Goal: Navigation & Orientation: Understand site structure

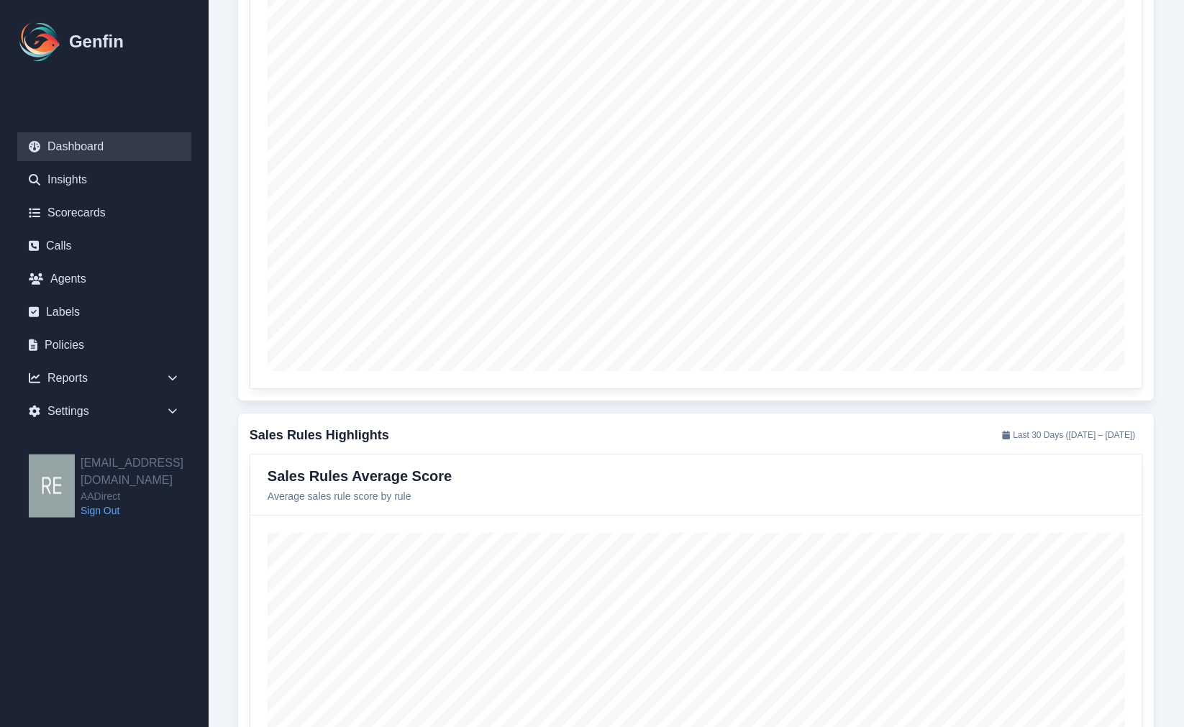
scroll to position [1615, 0]
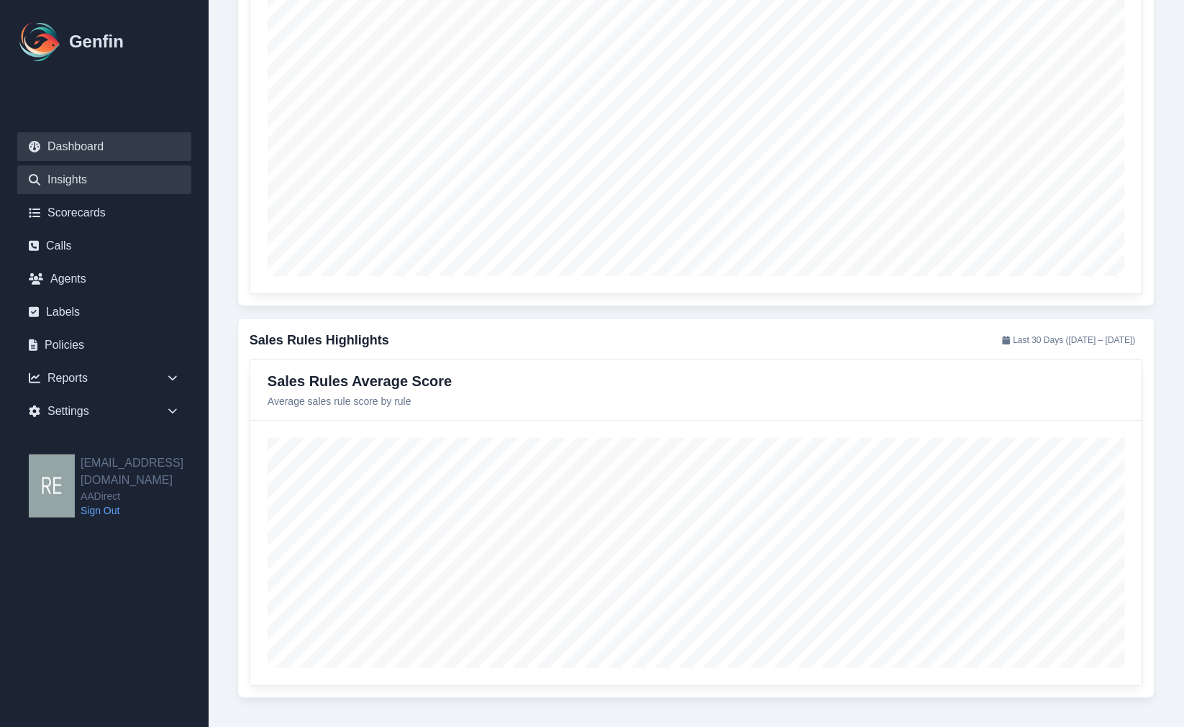
click at [86, 169] on link "Insights" at bounding box center [104, 179] width 174 height 29
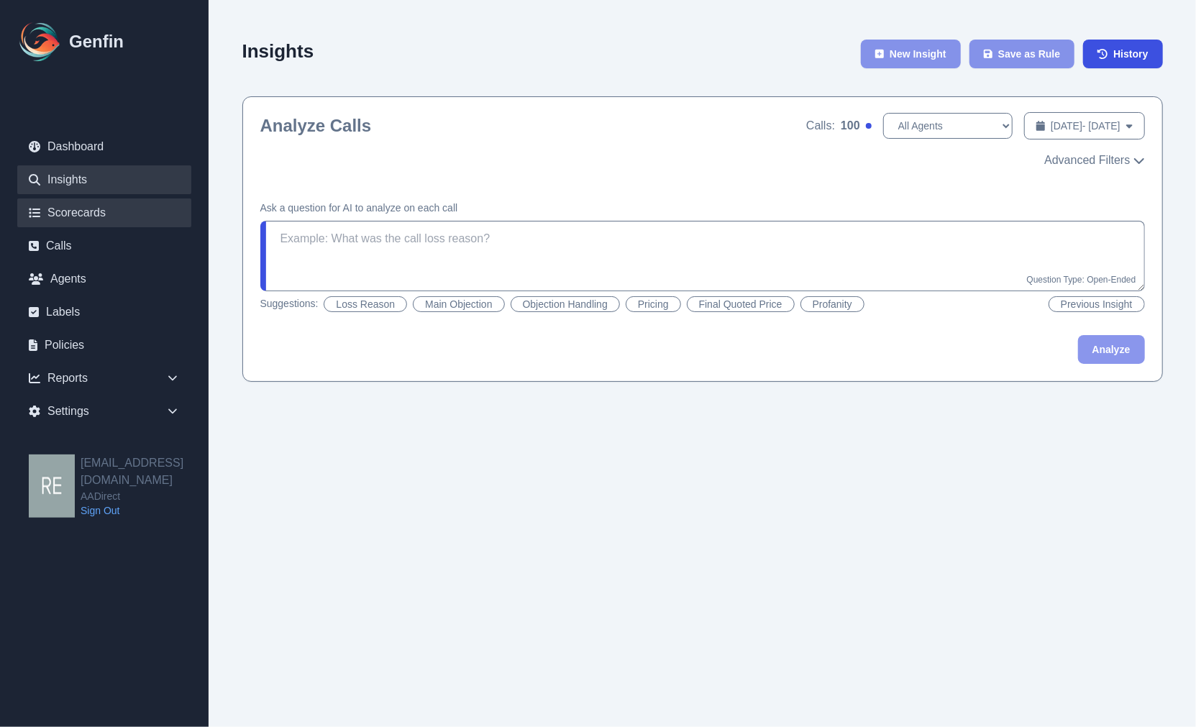
click at [73, 214] on link "Scorecards" at bounding box center [104, 213] width 174 height 29
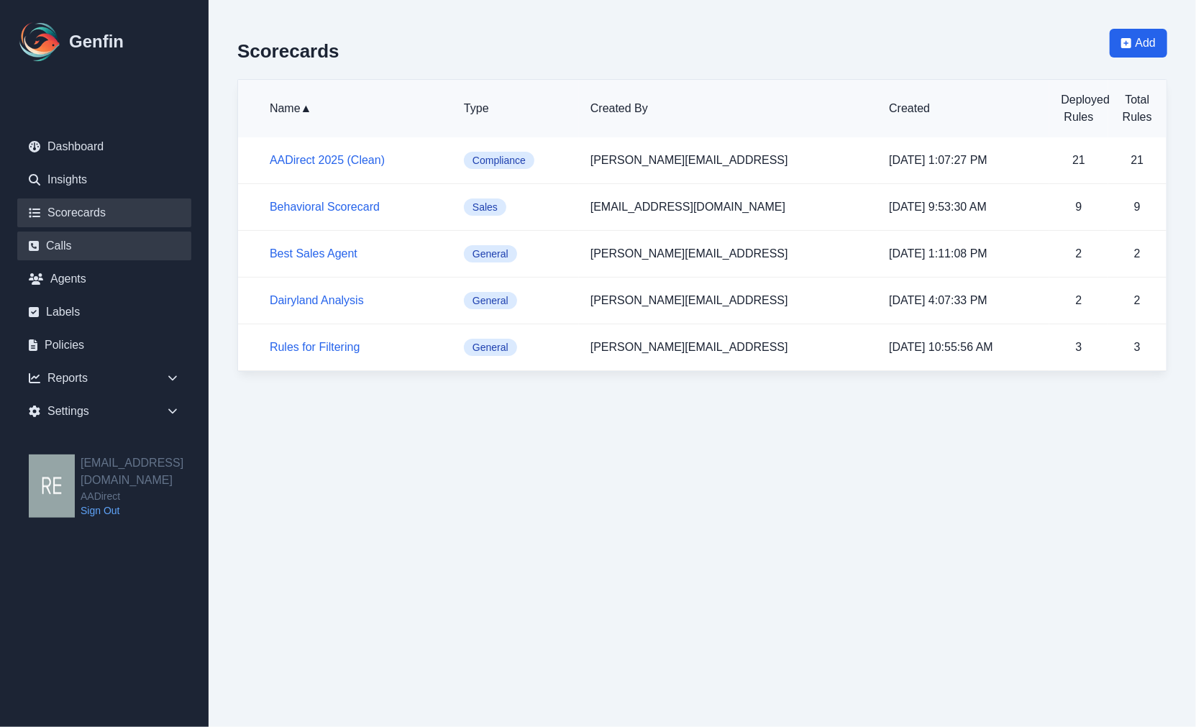
click at [67, 245] on link "Calls" at bounding box center [104, 246] width 174 height 29
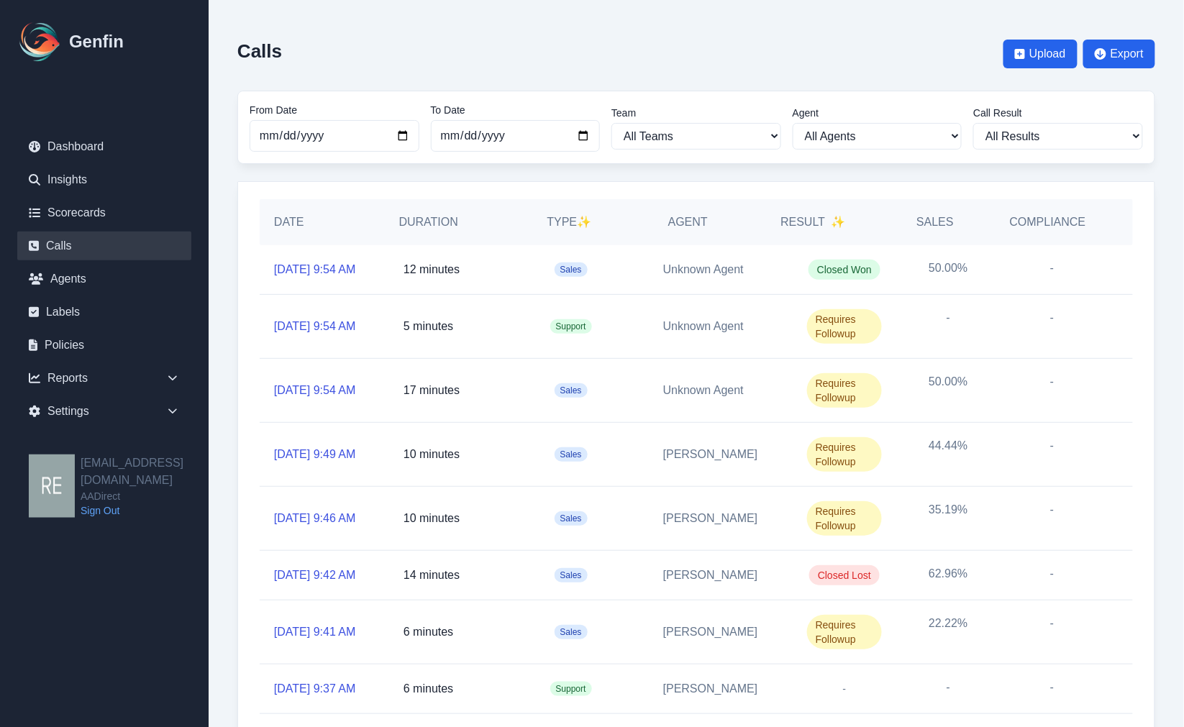
scroll to position [80, 0]
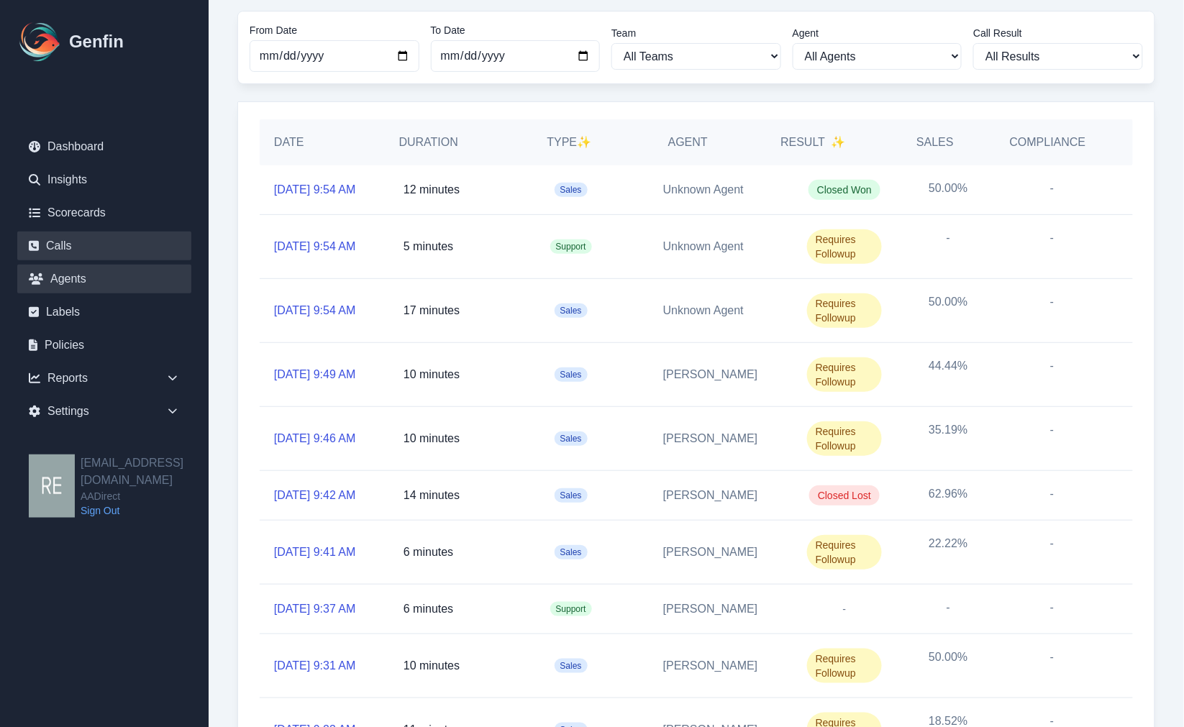
click at [84, 281] on link "Agents" at bounding box center [104, 279] width 174 height 29
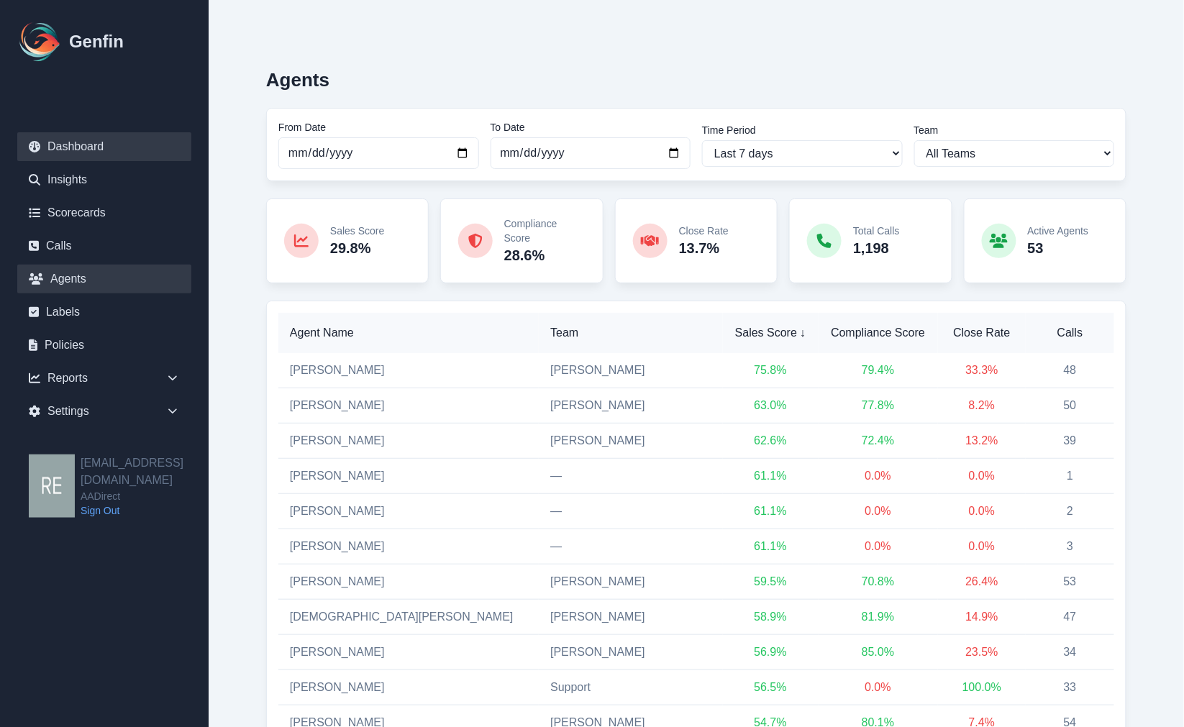
click at [104, 144] on link "Dashboard" at bounding box center [104, 146] width 174 height 29
